Goal: Book appointment/travel/reservation

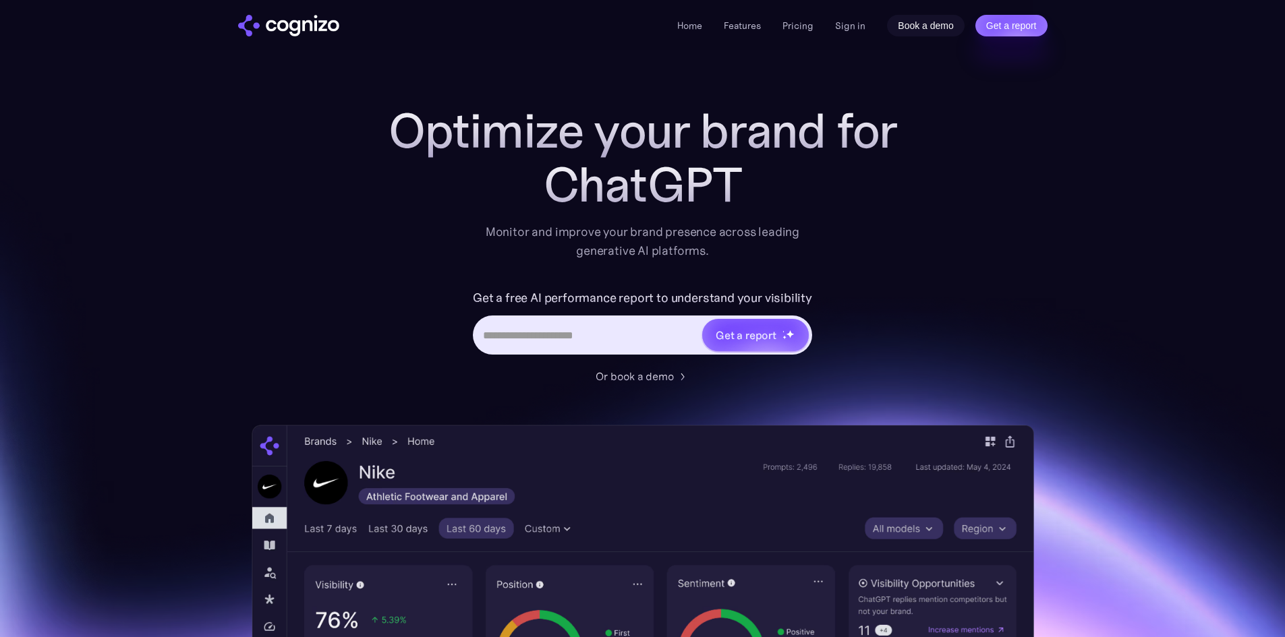
click at [905, 20] on link "Book a demo" at bounding box center [926, 26] width 78 height 22
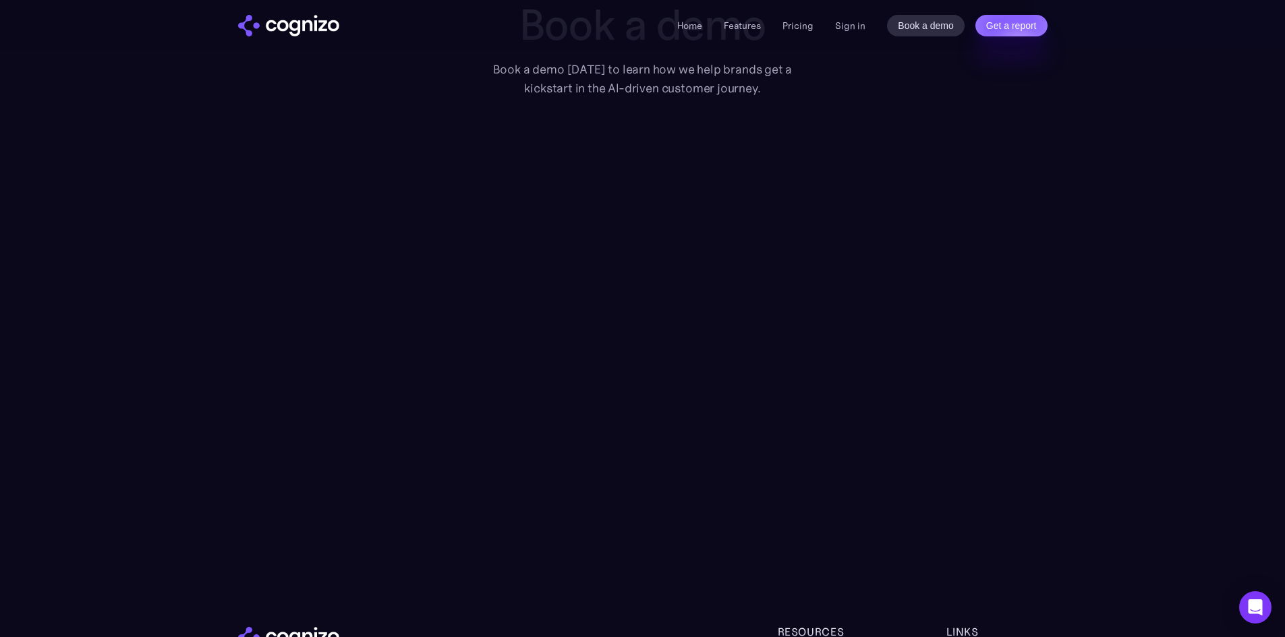
scroll to position [103, 0]
